Goal: Register for event/course

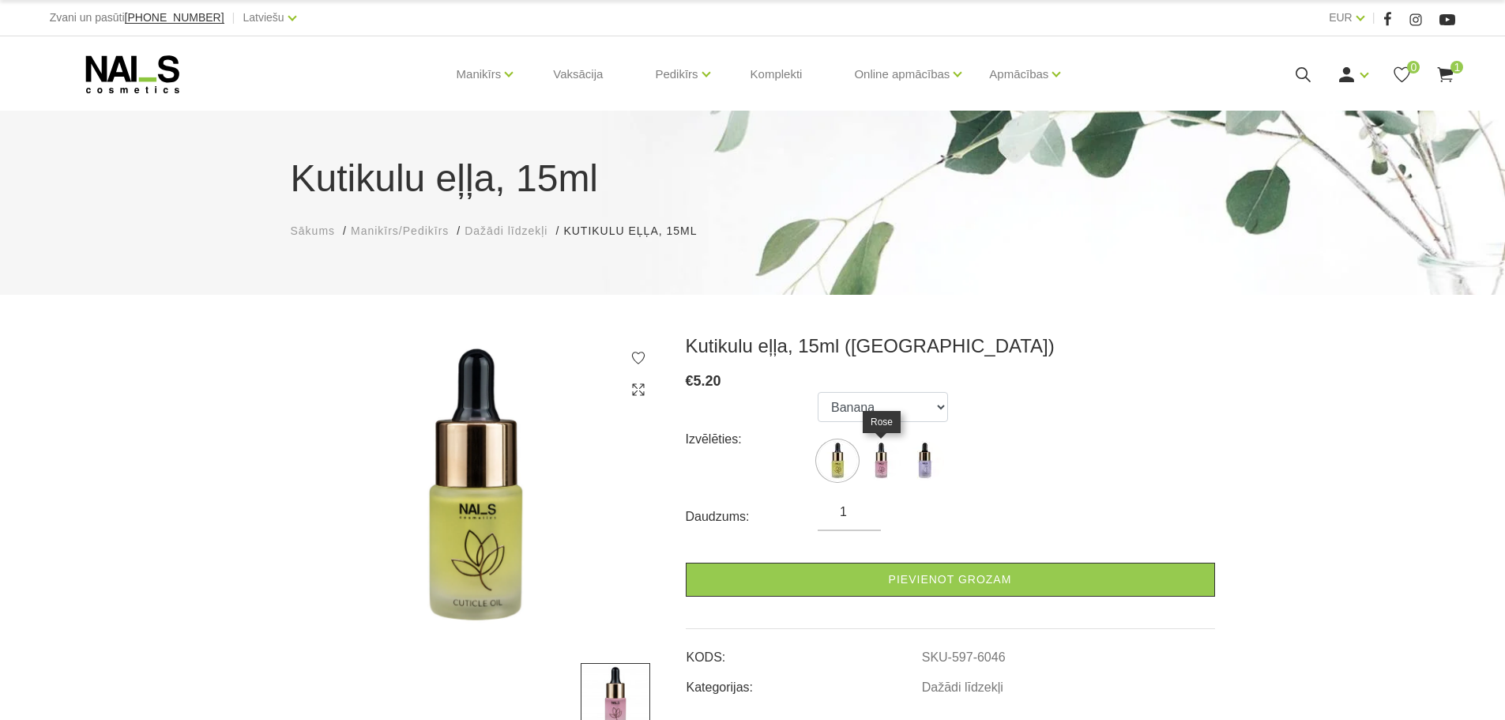
click at [889, 461] on img at bounding box center [880, 460] width 39 height 39
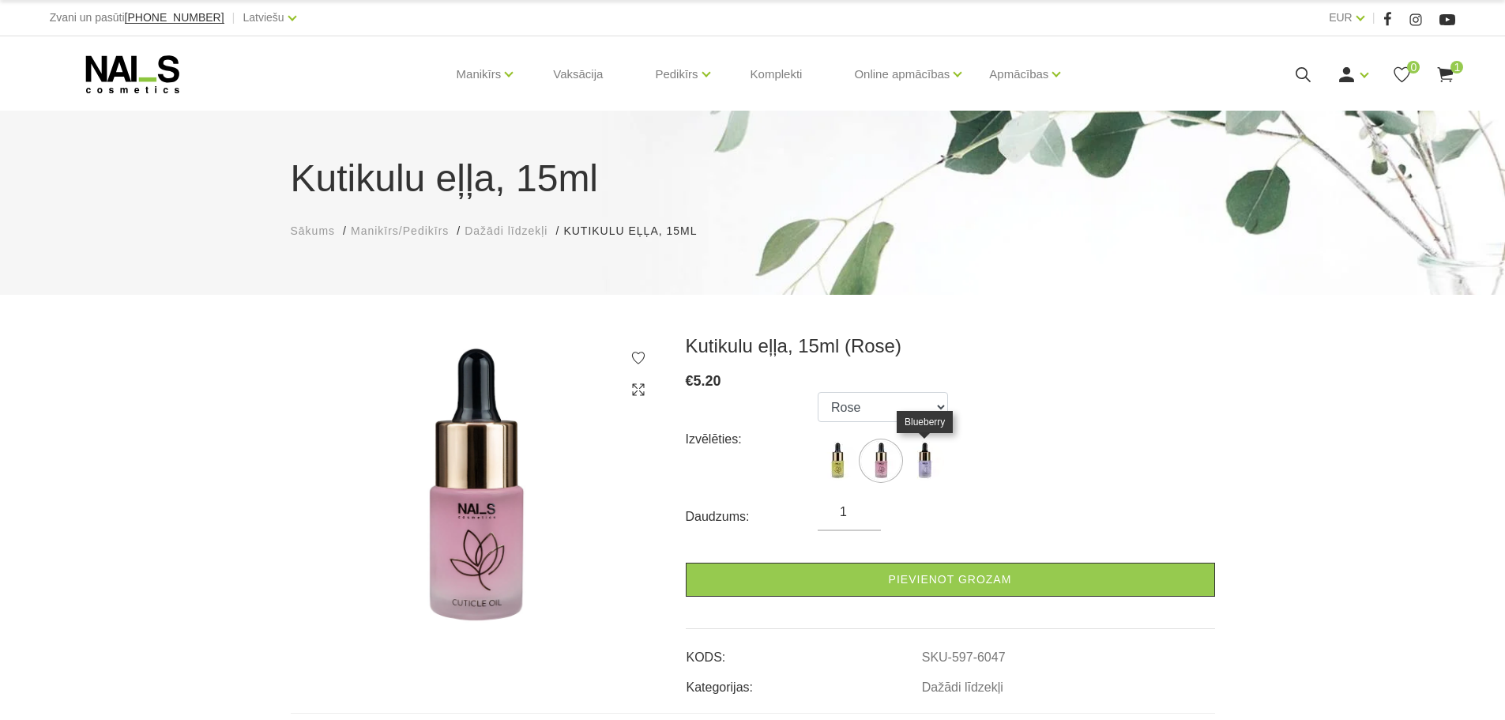
click at [917, 460] on img at bounding box center [923, 460] width 39 height 39
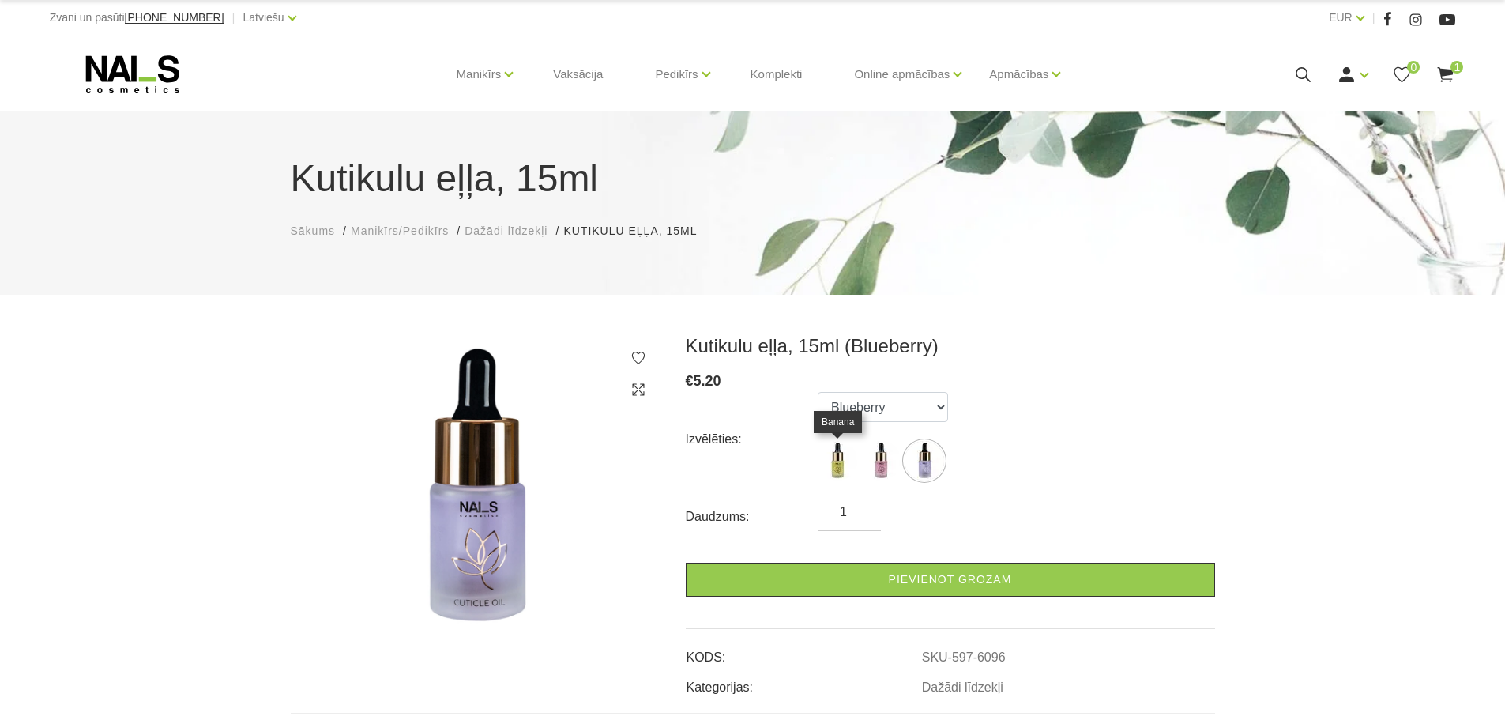
click at [833, 472] on img at bounding box center [837, 460] width 39 height 39
select select "6046"
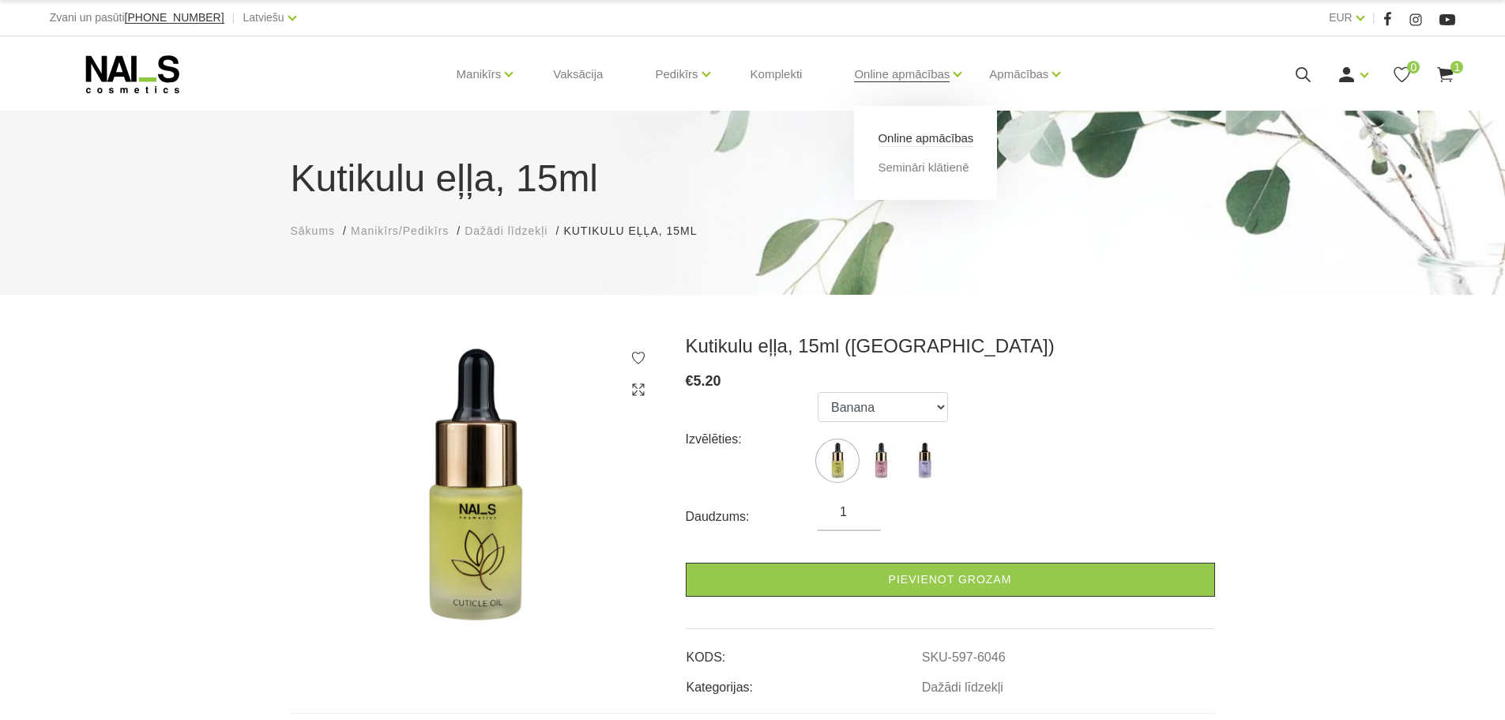
click at [919, 141] on link "Online apmācības" at bounding box center [926, 138] width 96 height 17
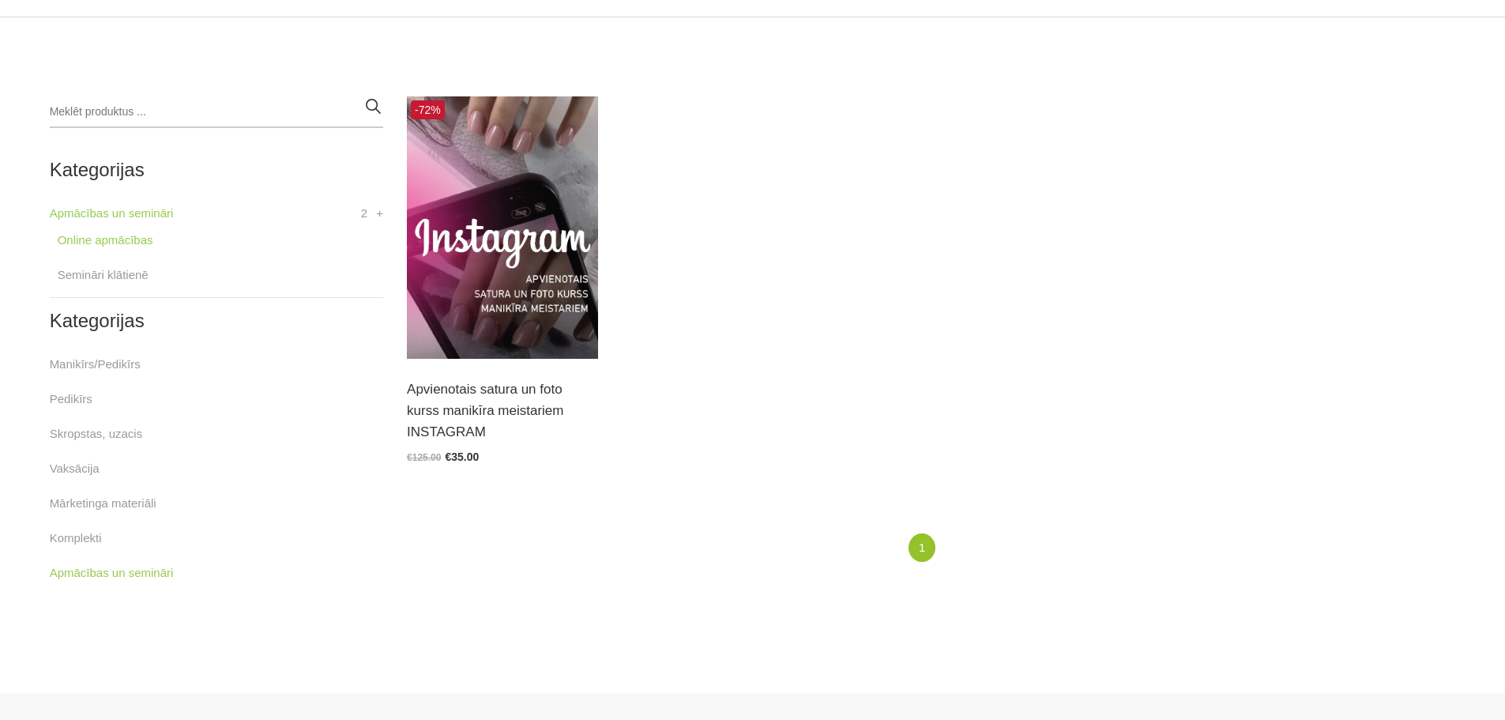
scroll to position [395, 0]
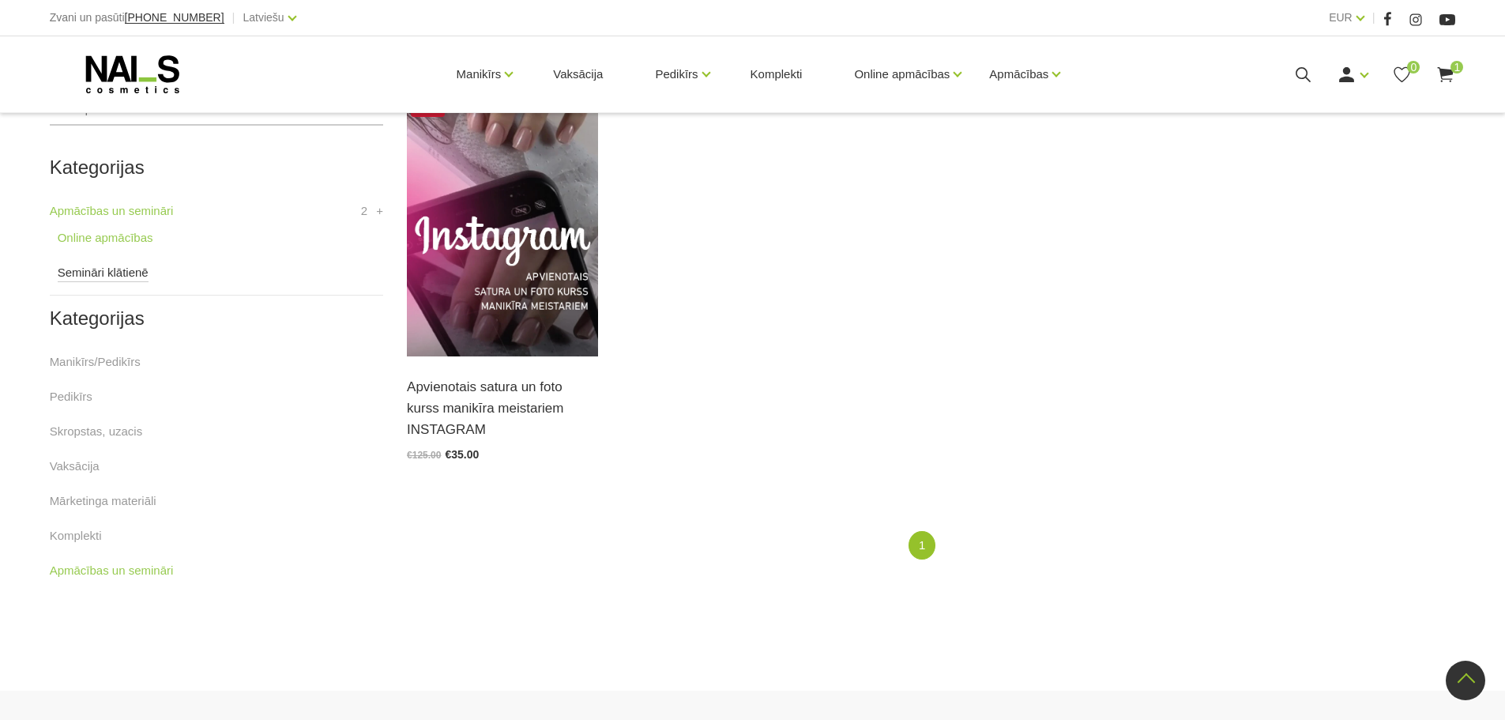
click at [127, 273] on link "Semināri klātienē" at bounding box center [103, 272] width 91 height 19
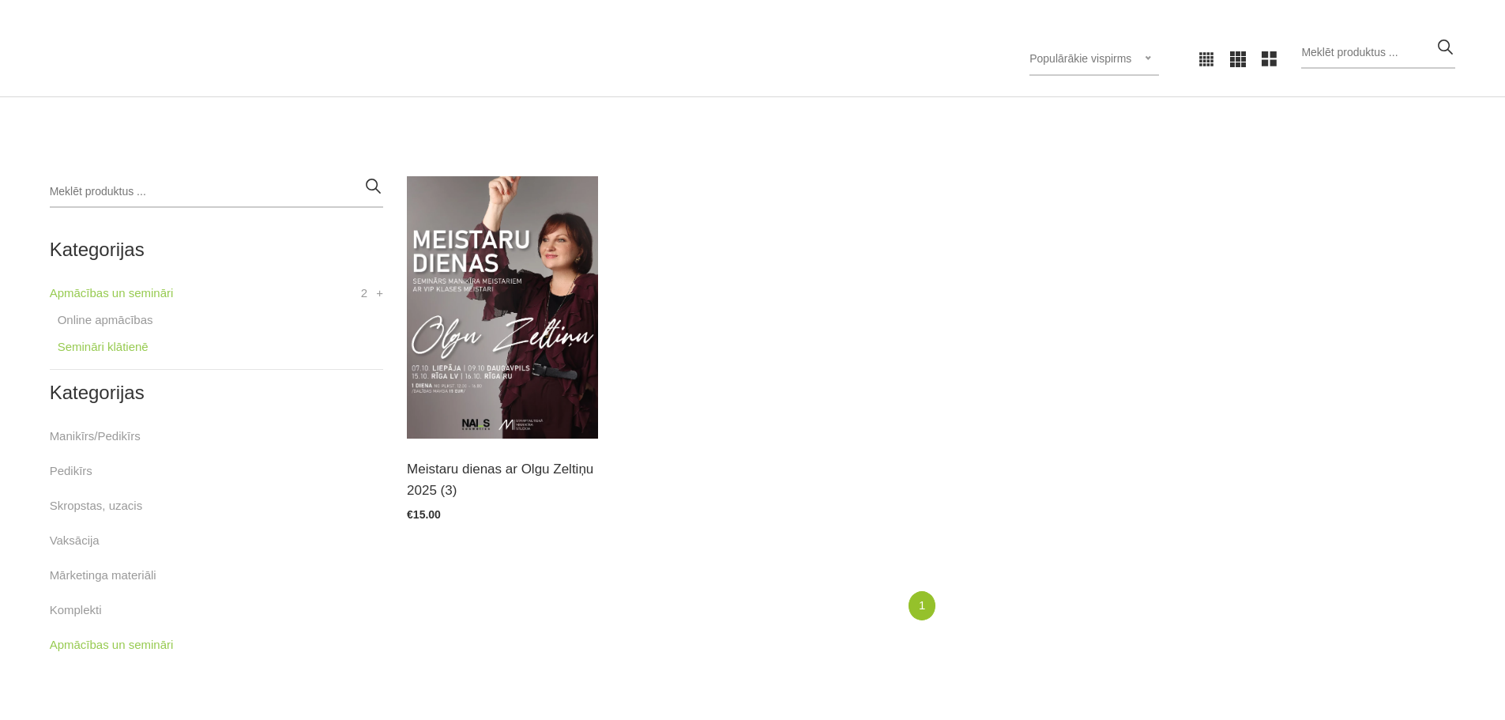
scroll to position [316, 0]
